Goal: Navigation & Orientation: Find specific page/section

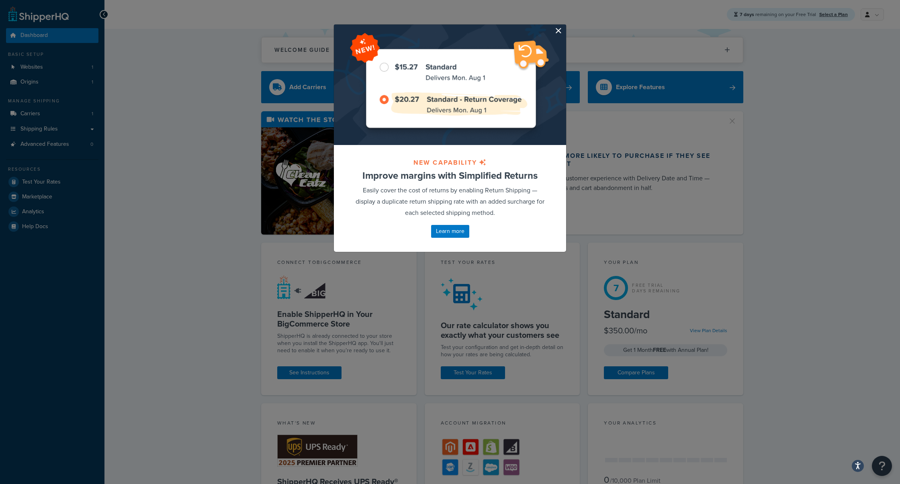
click at [564, 27] on button "button" at bounding box center [565, 26] width 2 height 2
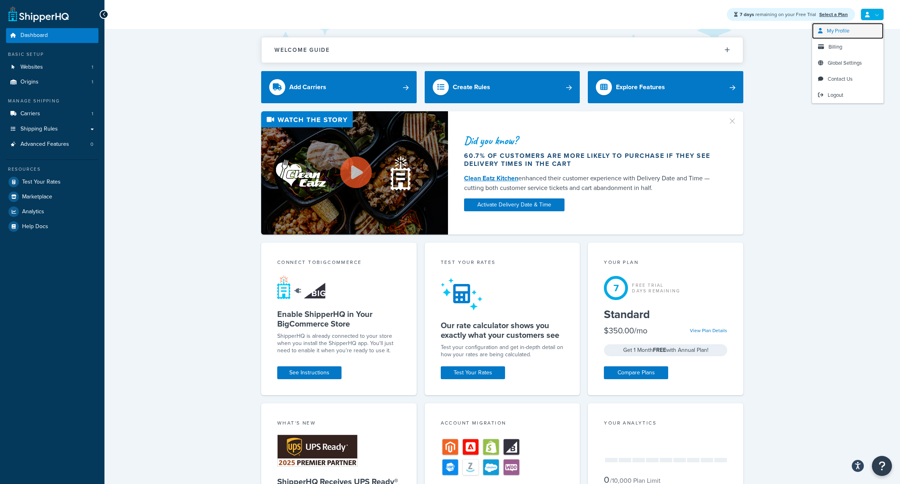
click at [860, 30] on link "My Profile" at bounding box center [848, 31] width 72 height 16
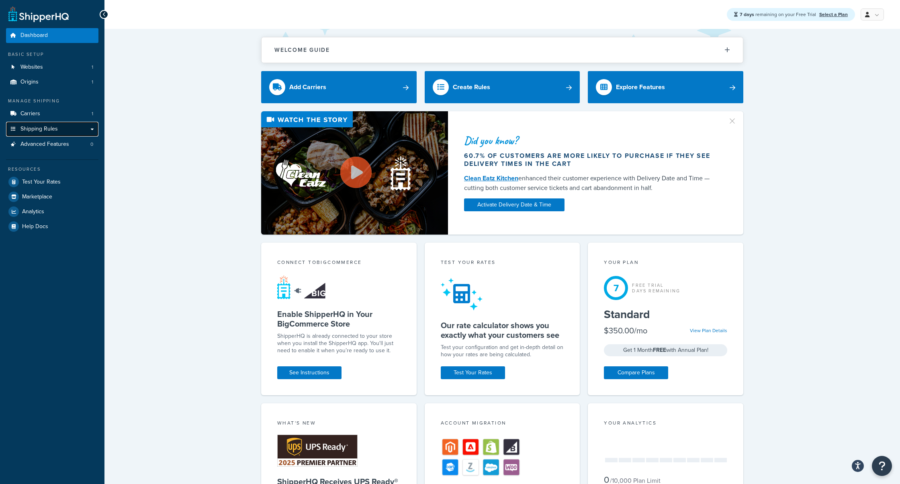
click at [72, 131] on link "Shipping Rules" at bounding box center [52, 129] width 92 height 15
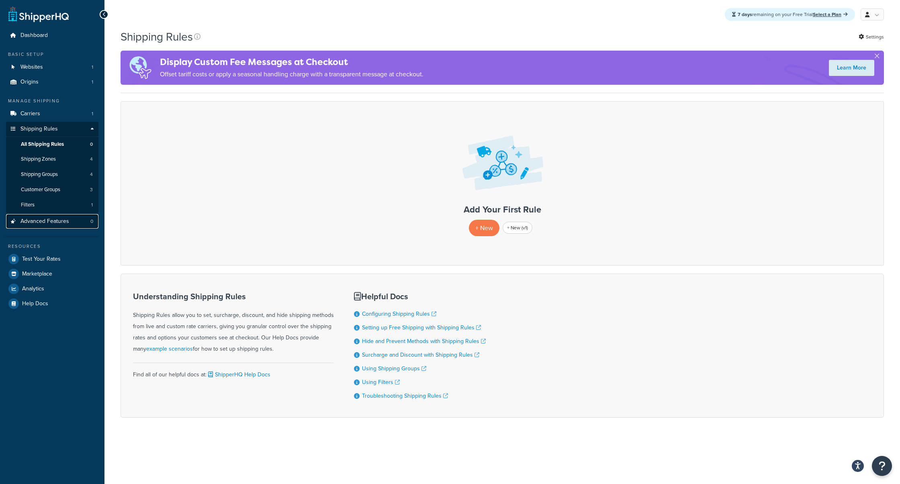
click at [50, 224] on span "Advanced Features" at bounding box center [44, 221] width 49 height 7
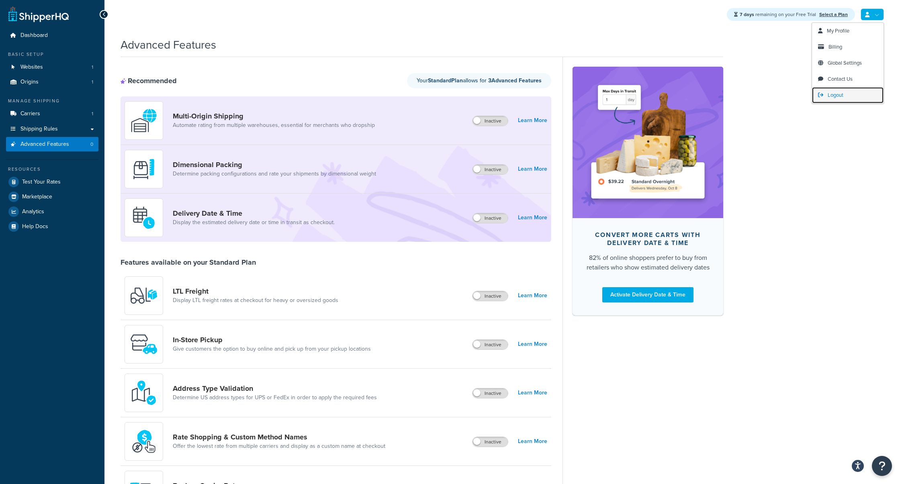
click at [836, 90] on link "Logout" at bounding box center [848, 95] width 72 height 16
